Goal: Task Accomplishment & Management: Complete application form

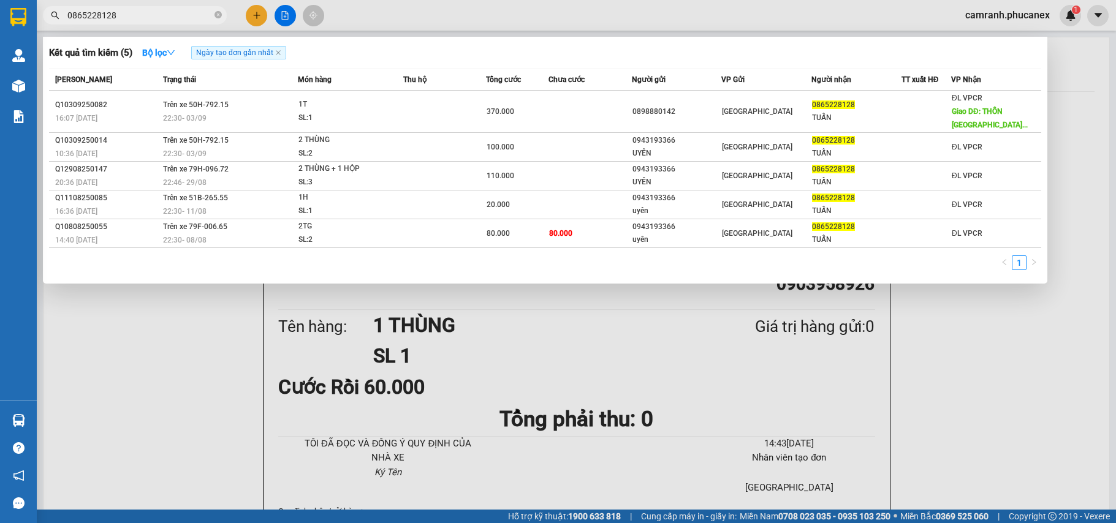
click at [157, 11] on input "0865228128" at bounding box center [139, 15] width 145 height 13
click at [222, 16] on span "0865228128" at bounding box center [135, 15] width 184 height 18
click at [221, 15] on icon "close-circle" at bounding box center [218, 14] width 7 height 7
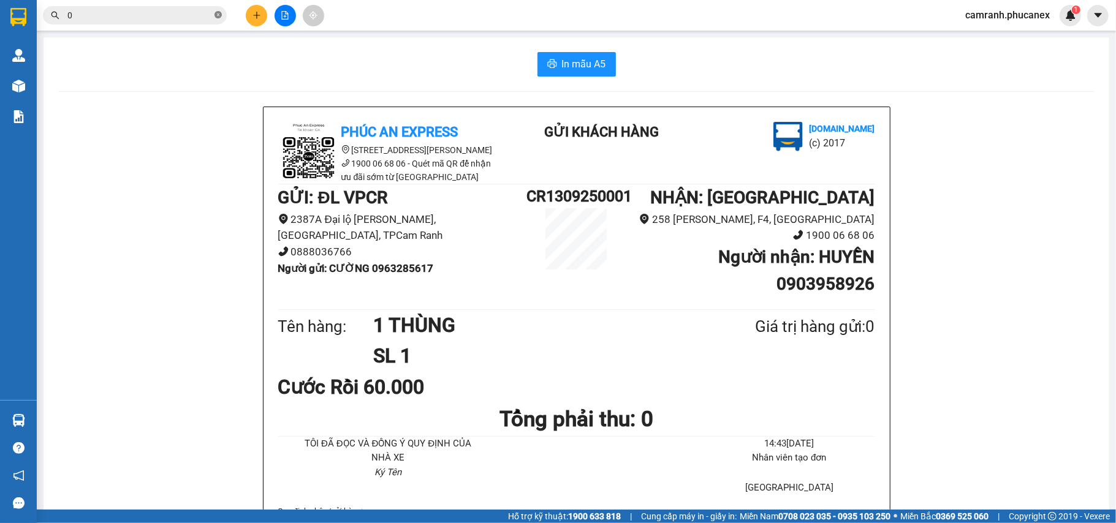
paste input "906536208"
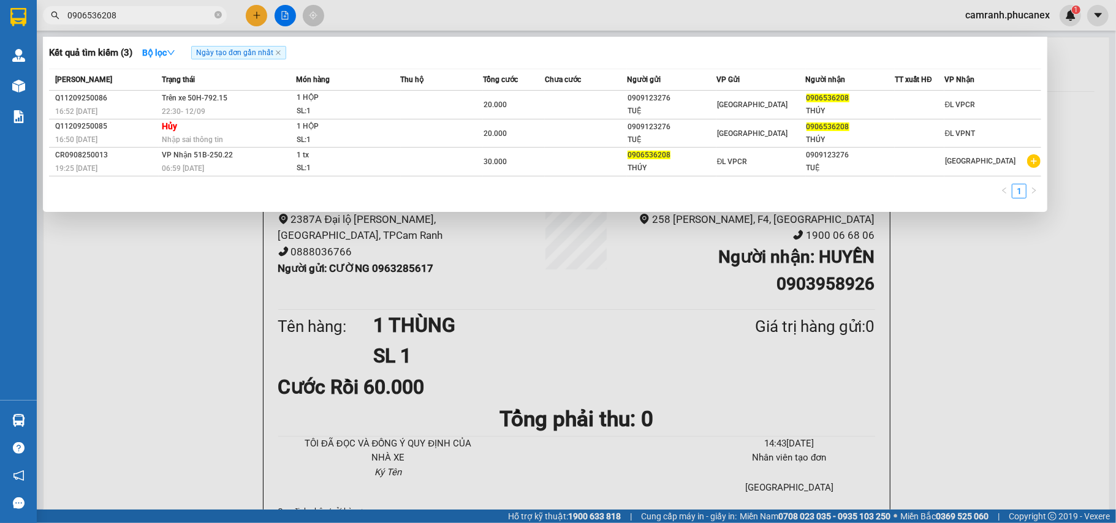
type input "0906536208"
click at [1015, 316] on div at bounding box center [558, 261] width 1116 height 523
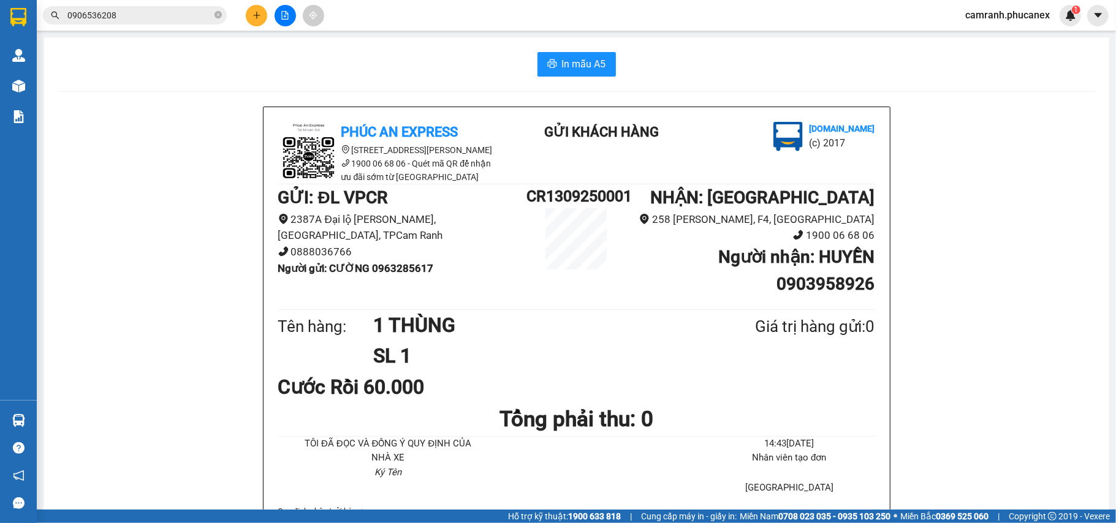
scroll to position [272, 0]
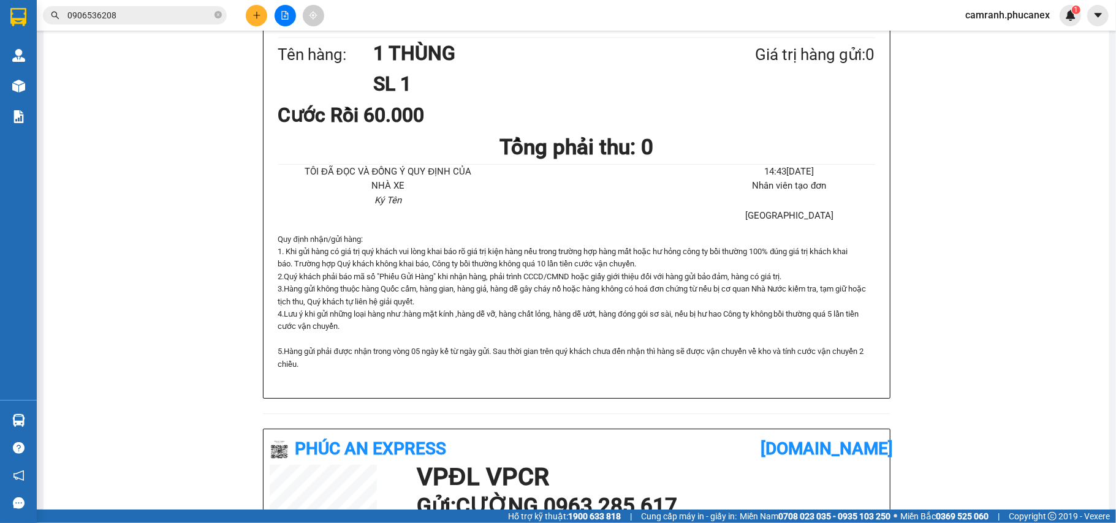
click at [256, 20] on button at bounding box center [256, 15] width 21 height 21
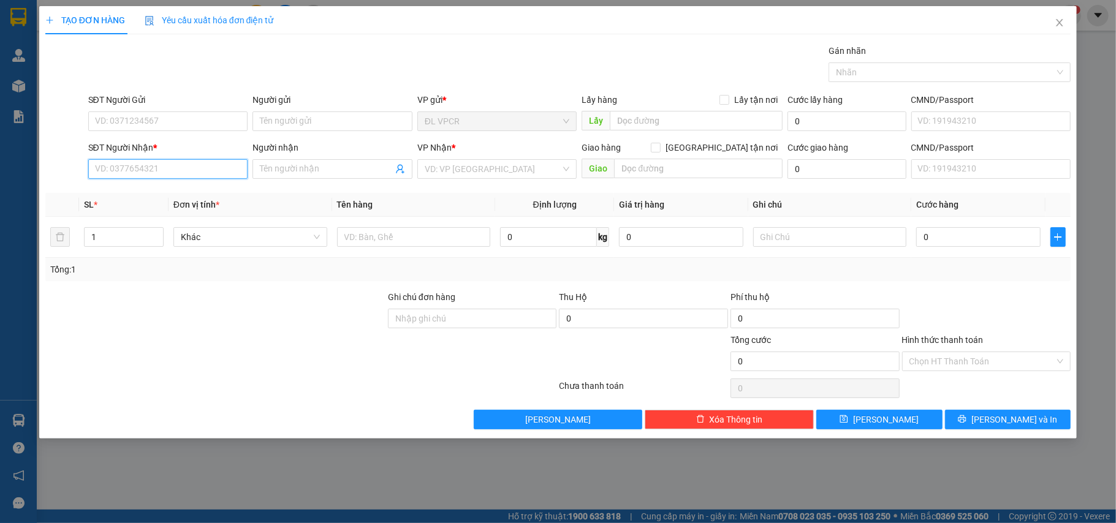
click at [156, 170] on input "SĐT Người Nhận *" at bounding box center [168, 169] width 160 height 20
type input "0976526060"
click at [180, 197] on div "0976526060 - [PERSON_NAME]" at bounding box center [168, 194] width 145 height 13
type input "HOÀI THƯƠNG"
type input "0976526060"
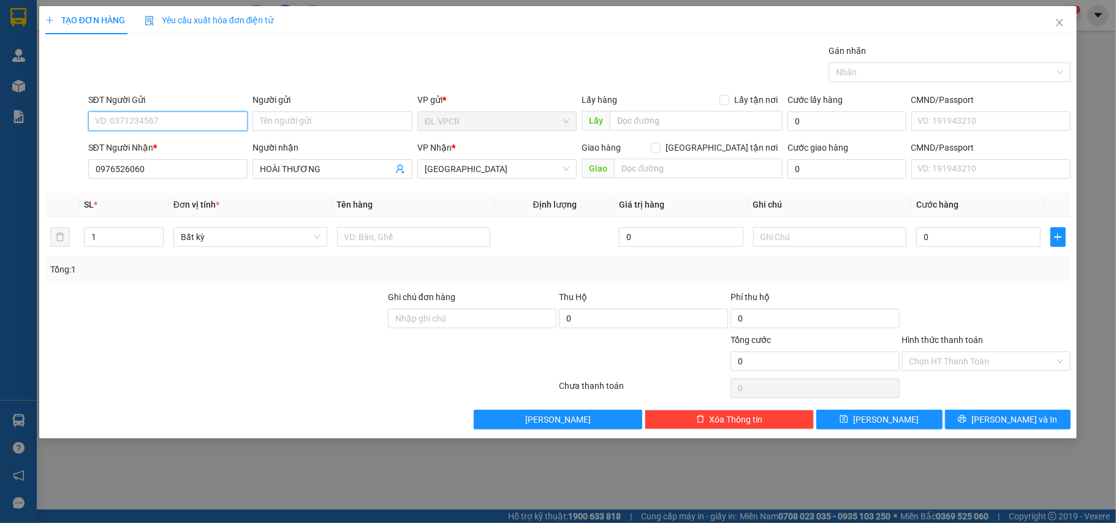
click at [175, 124] on input "SĐT Người Gửi" at bounding box center [168, 122] width 160 height 20
click at [186, 141] on div "0972741075 - DIỄM TIẾN" at bounding box center [168, 146] width 145 height 13
type input "0972741075"
type input "DIỄM TIẾN"
click at [395, 234] on input "text" at bounding box center [414, 237] width 154 height 20
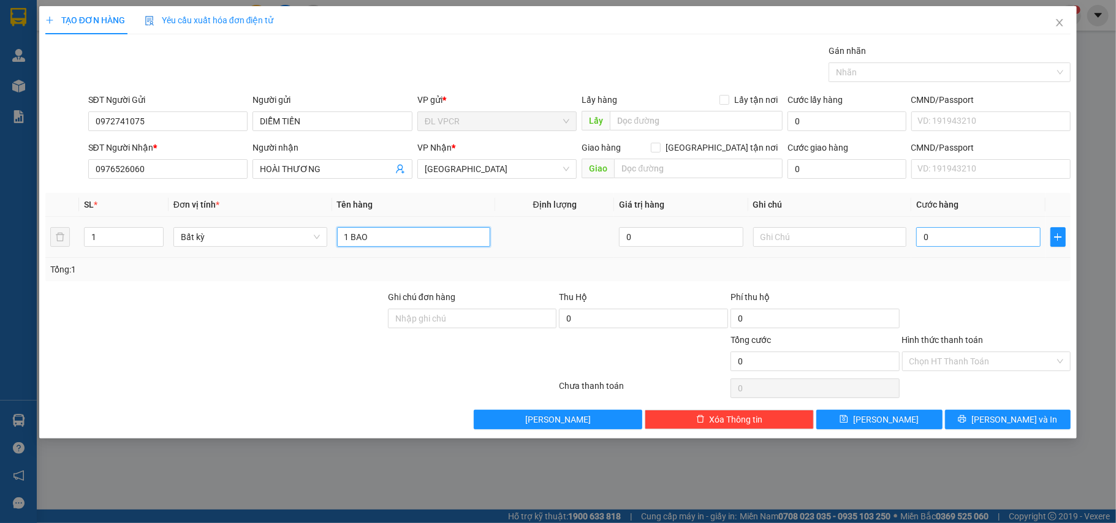
type input "1 BAO"
click at [962, 229] on input "0" at bounding box center [978, 237] width 124 height 20
type input "2"
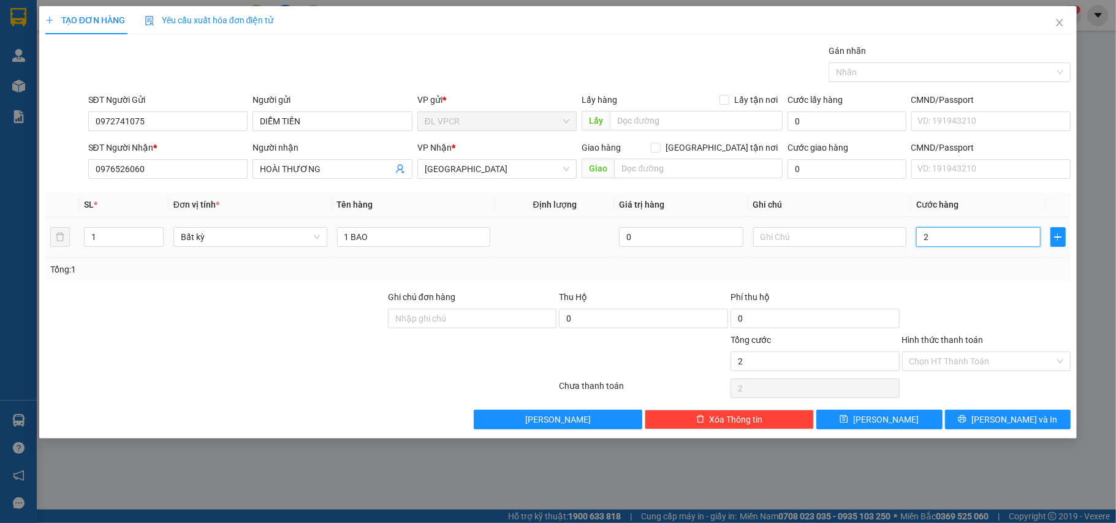
type input "20"
click at [946, 360] on input "Hình thức thanh toán" at bounding box center [983, 361] width 146 height 18
type input "20.000"
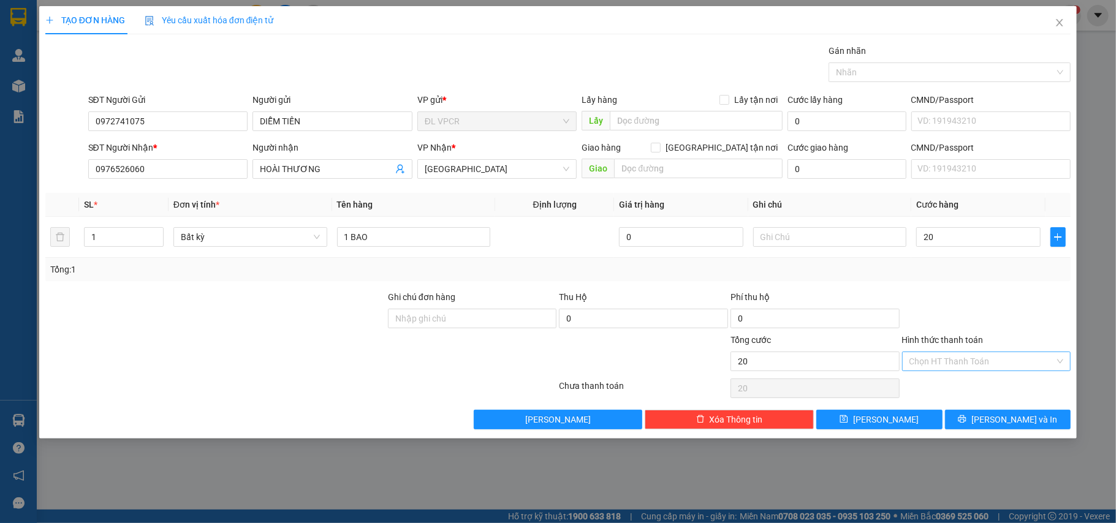
type input "20.000"
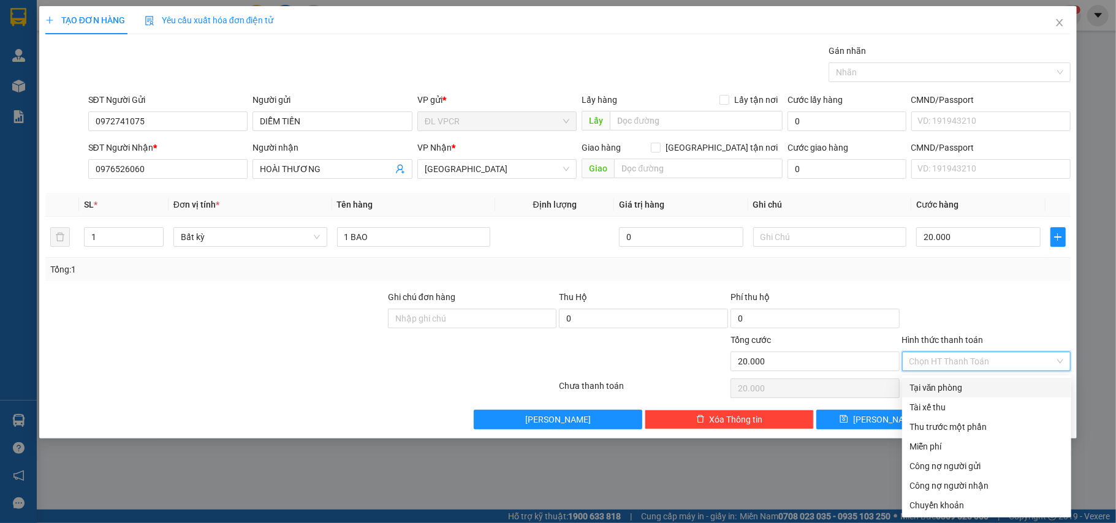
click at [994, 314] on div at bounding box center [987, 312] width 172 height 43
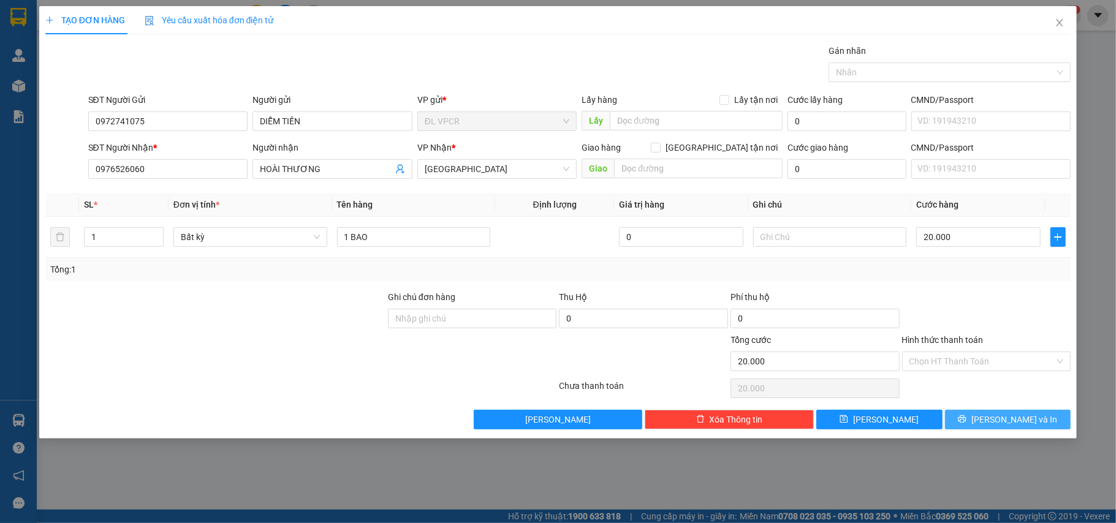
click at [1004, 423] on span "[PERSON_NAME] và In" at bounding box center [1014, 419] width 86 height 13
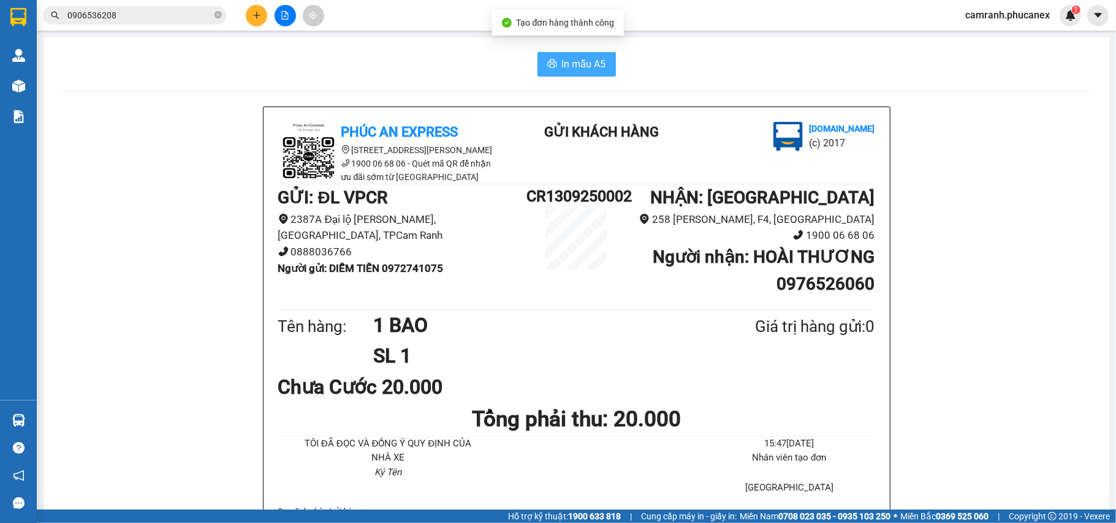
click at [579, 54] on button "In mẫu A5" at bounding box center [577, 64] width 78 height 25
